Goal: Information Seeking & Learning: Check status

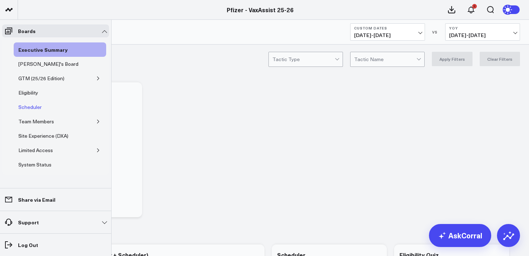
click at [29, 108] on div "Scheduler" at bounding box center [30, 107] width 27 height 9
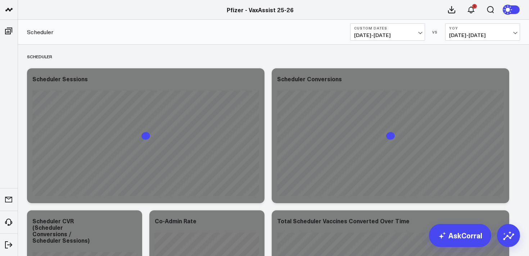
click at [390, 34] on span "[DATE] - [DATE]" at bounding box center [387, 35] width 67 height 6
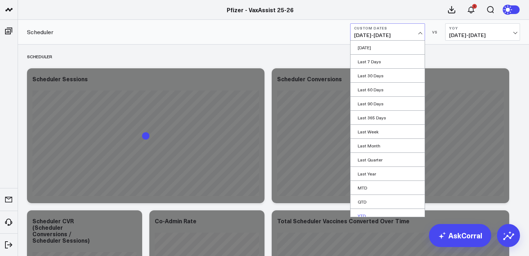
click at [363, 217] on link "YTD" at bounding box center [388, 216] width 74 height 14
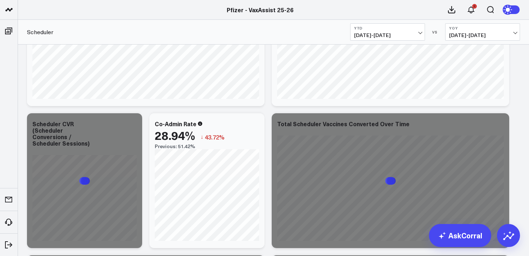
scroll to position [111, 0]
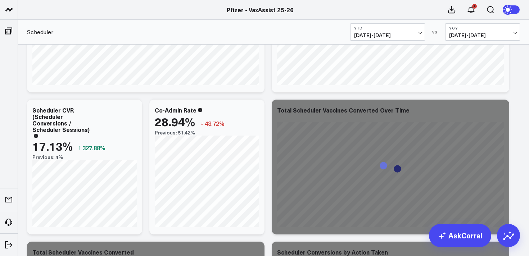
click at [466, 30] on button "YoY [DATE] - [DATE]" at bounding box center [483, 31] width 75 height 17
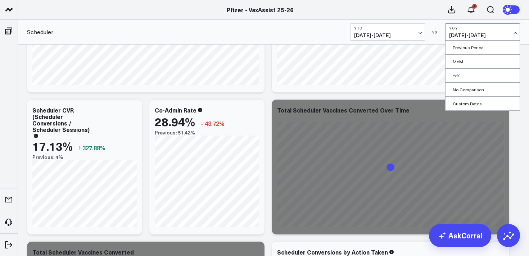
click at [456, 75] on link "YoY" at bounding box center [483, 76] width 74 height 14
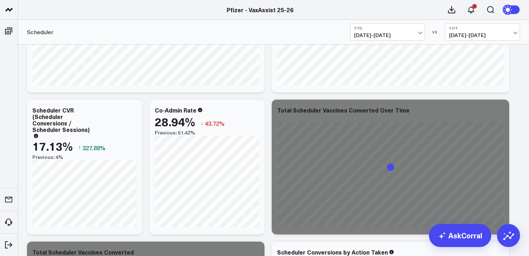
drag, startPoint x: 480, startPoint y: 32, endPoint x: 478, endPoint y: 40, distance: 7.8
click at [480, 33] on span "[DATE] - [DATE]" at bounding box center [482, 35] width 67 height 6
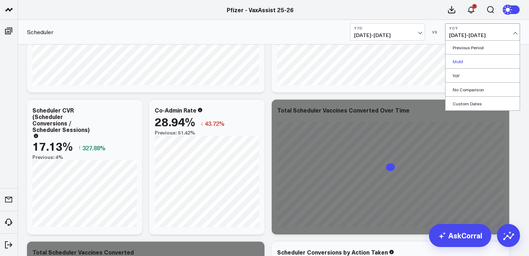
click at [460, 61] on link "MoM" at bounding box center [483, 62] width 74 height 14
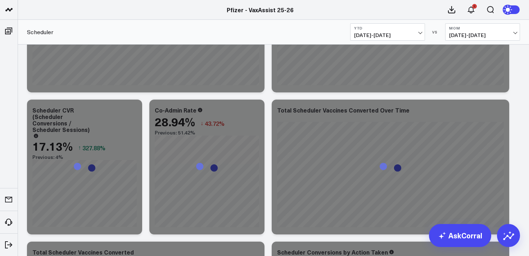
click at [474, 31] on button "MoM [DEMOGRAPHIC_DATA][DATE] - [DATE]" at bounding box center [483, 31] width 75 height 17
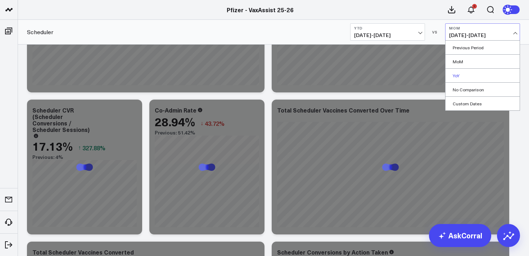
click at [457, 74] on link "YoY" at bounding box center [483, 76] width 74 height 14
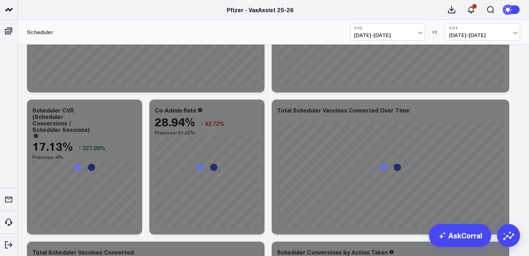
click at [291, 25] on div "Scheduler YTD [DATE] - [DATE] VS YoY [DATE] - [DATE]" at bounding box center [273, 32] width 511 height 25
click at [322, 8] on div "Pfizer - VaxAssist 25-26" at bounding box center [260, 10] width 520 height 8
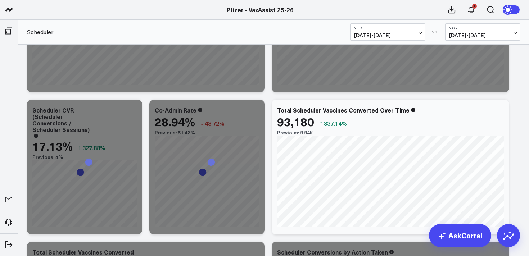
click at [509, 11] on icon at bounding box center [508, 9] width 5 height 5
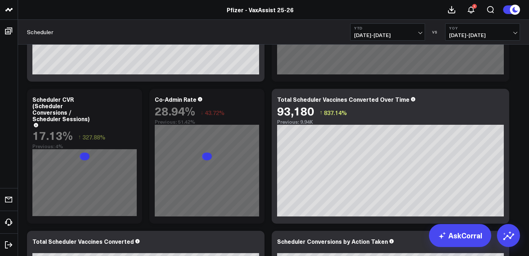
scroll to position [122, 0]
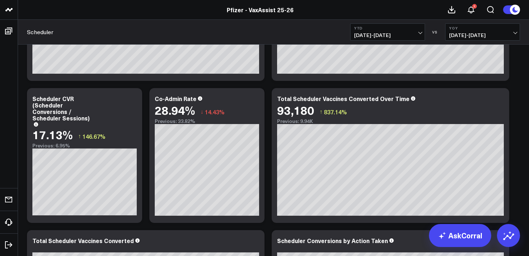
click at [370, 32] on span "[DATE] - [DATE]" at bounding box center [387, 35] width 67 height 6
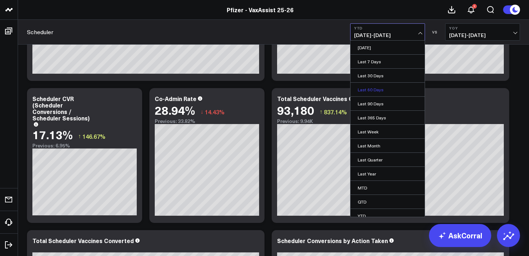
scroll to position [122, 0]
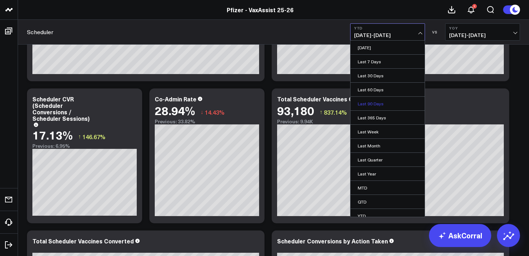
click at [379, 104] on link "Last 90 Days" at bounding box center [388, 104] width 74 height 14
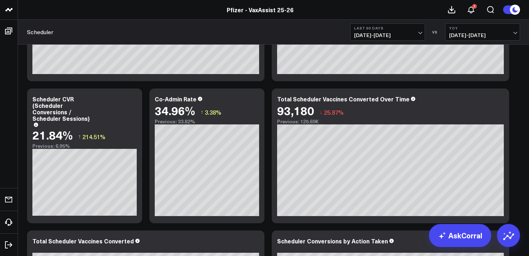
click at [390, 33] on span "[DATE] - [DATE]" at bounding box center [387, 35] width 67 height 6
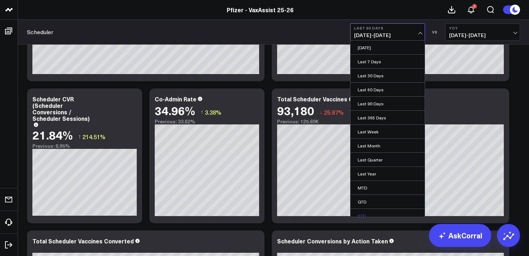
click at [358, 215] on link "YTD" at bounding box center [388, 216] width 74 height 14
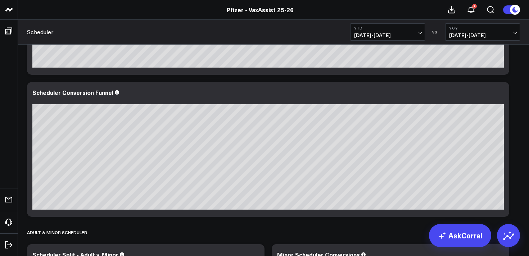
scroll to position [556, 0]
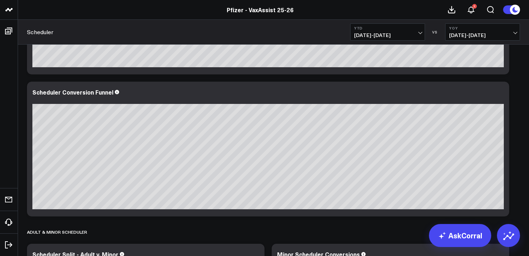
click at [398, 34] on span "[DATE] - [DATE]" at bounding box center [387, 35] width 67 height 6
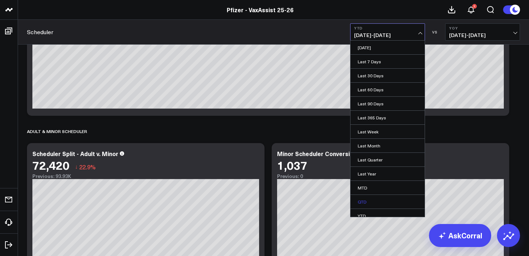
scroll to position [20, 0]
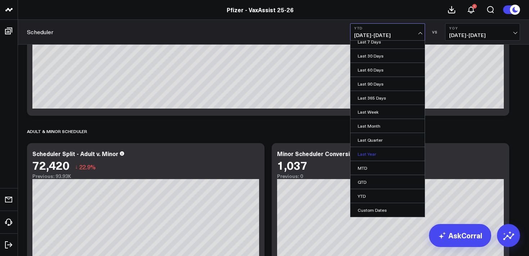
click at [363, 152] on link "Last Year" at bounding box center [388, 154] width 74 height 14
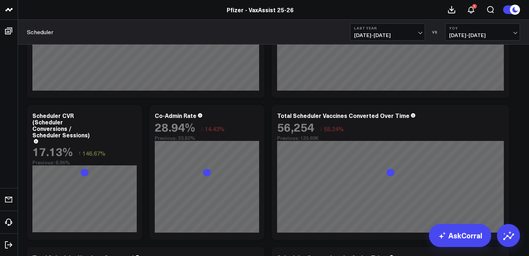
scroll to position [106, 0]
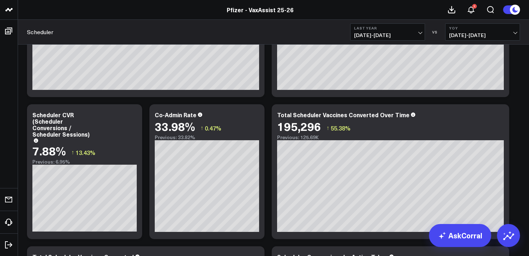
click at [480, 33] on span "[DATE] - [DATE]" at bounding box center [482, 35] width 67 height 6
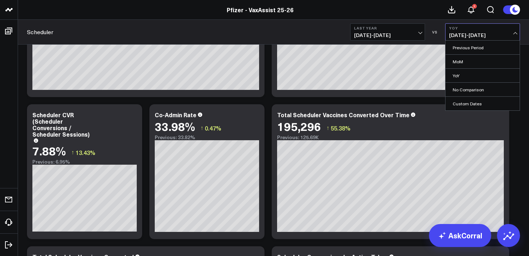
drag, startPoint x: 471, startPoint y: 46, endPoint x: 475, endPoint y: 39, distance: 8.4
click at [471, 46] on link "Previous Period" at bounding box center [483, 48] width 74 height 14
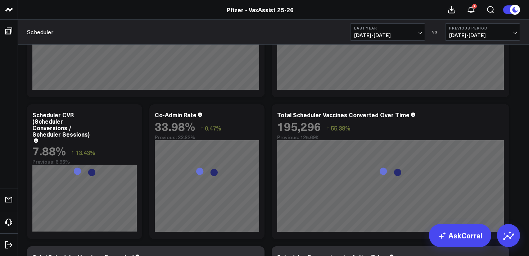
click at [476, 32] on span "[DATE] - [DATE]" at bounding box center [482, 35] width 67 height 6
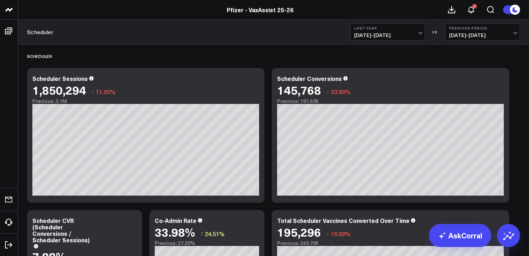
scroll to position [0, 0]
click at [393, 35] on span "[DATE] - [DATE]" at bounding box center [387, 35] width 67 height 6
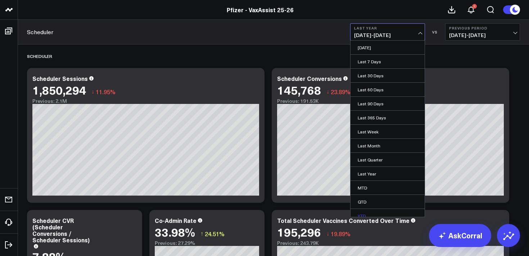
click at [363, 214] on link "YTD" at bounding box center [388, 216] width 74 height 14
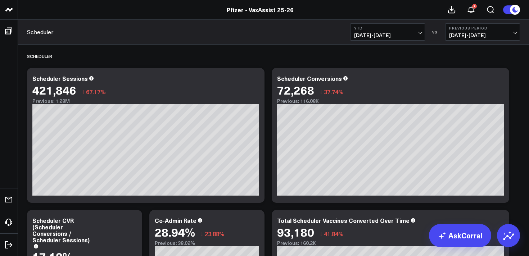
click at [402, 34] on span "[DATE] - [DATE]" at bounding box center [387, 35] width 67 height 6
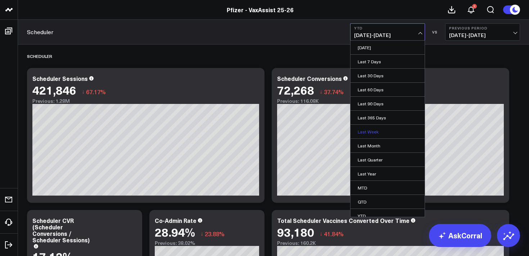
scroll to position [20, 0]
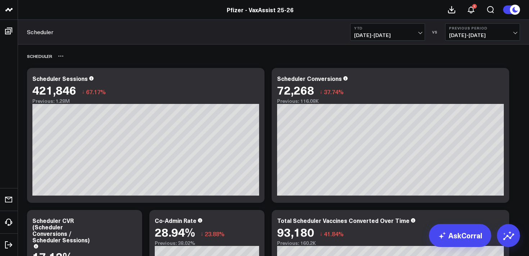
scroll to position [0, 0]
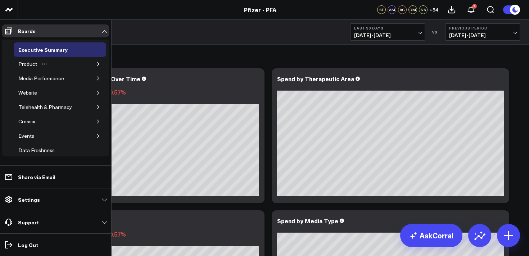
click at [96, 65] on icon "button" at bounding box center [98, 64] width 4 height 4
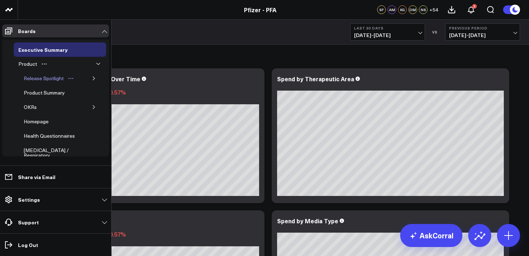
click at [45, 80] on div "Release Spotlight" at bounding box center [44, 78] width 44 height 9
click at [92, 78] on icon "button" at bounding box center [94, 78] width 4 height 4
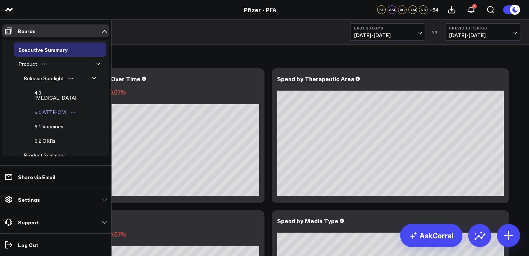
click at [51, 108] on div "5.0 ATTR-CM" at bounding box center [50, 112] width 35 height 9
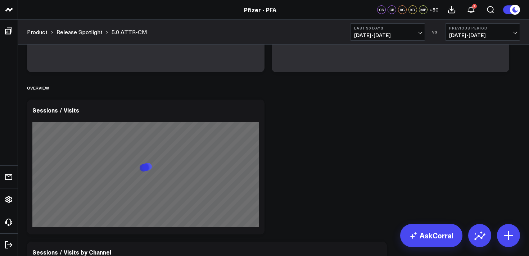
scroll to position [310, 0]
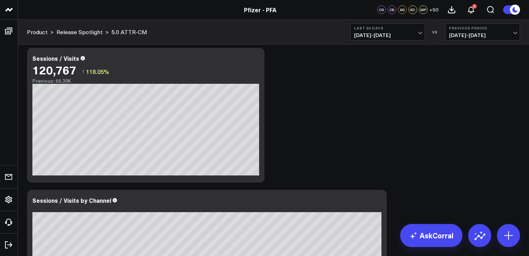
drag, startPoint x: 388, startPoint y: 33, endPoint x: 385, endPoint y: 37, distance: 4.5
click at [388, 33] on span "09/07/25 - 10/06/25" at bounding box center [387, 35] width 67 height 6
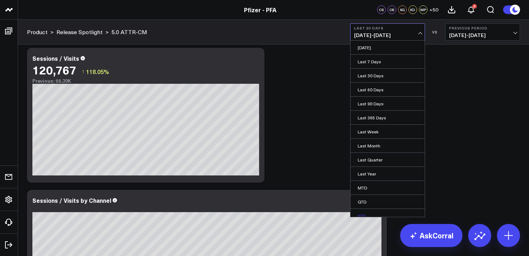
click at [360, 213] on link "YTD" at bounding box center [388, 216] width 74 height 14
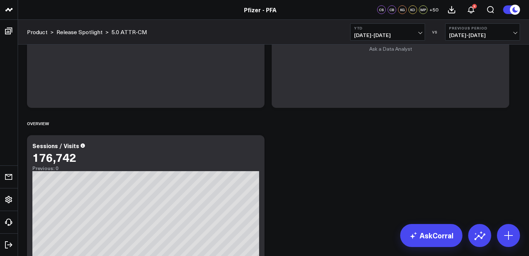
scroll to position [225, 0]
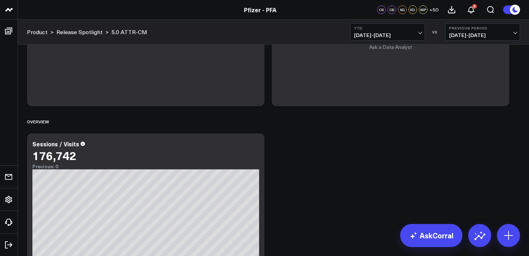
click at [379, 35] on span "[DATE] - [DATE]" at bounding box center [387, 35] width 67 height 6
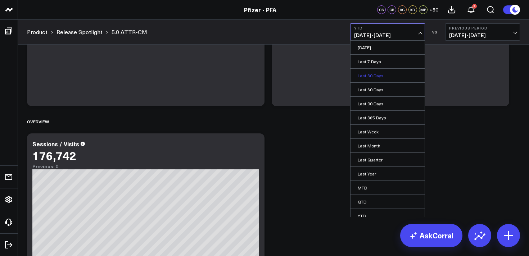
click at [374, 74] on link "Last 30 Days" at bounding box center [388, 76] width 74 height 14
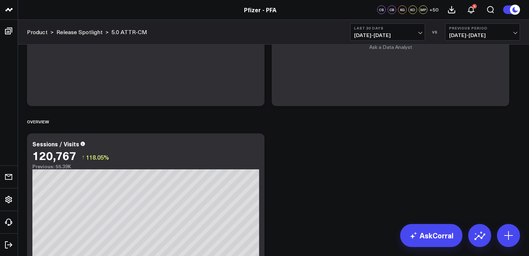
click at [388, 30] on b "Last 30 Days" at bounding box center [387, 28] width 67 height 4
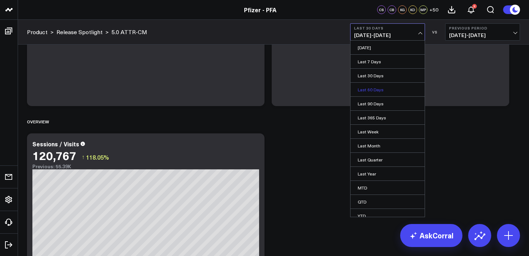
click at [378, 89] on link "Last 60 Days" at bounding box center [388, 90] width 74 height 14
